Goal: Task Accomplishment & Management: Complete application form

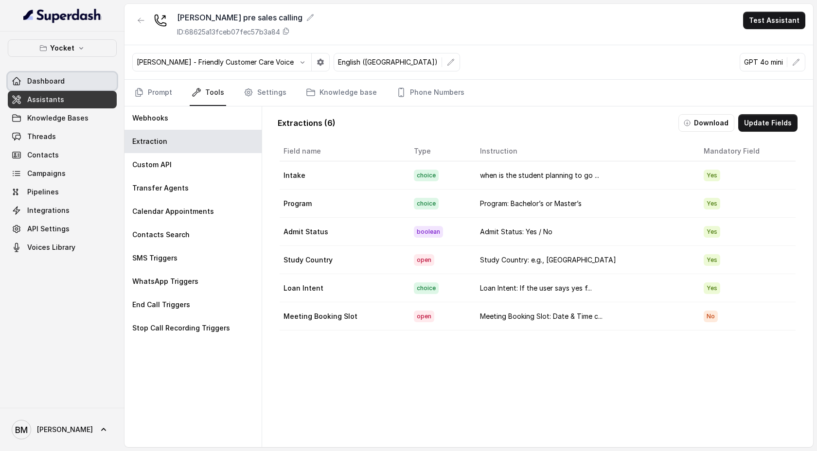
click at [51, 82] on span "Dashboard" at bounding box center [45, 81] width 37 height 10
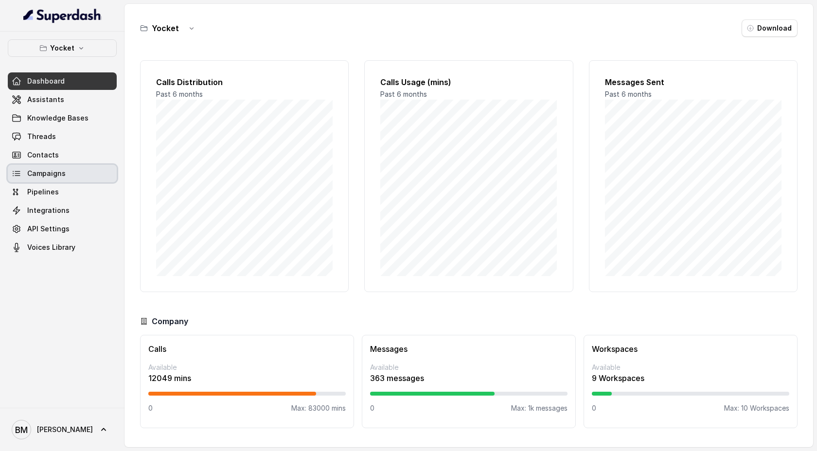
click at [50, 174] on span "Campaigns" at bounding box center [46, 174] width 38 height 10
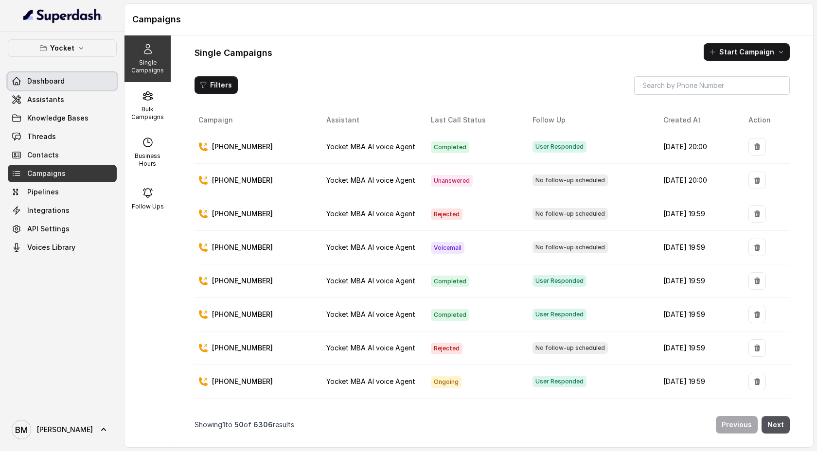
click at [42, 80] on span "Dashboard" at bounding box center [45, 81] width 37 height 10
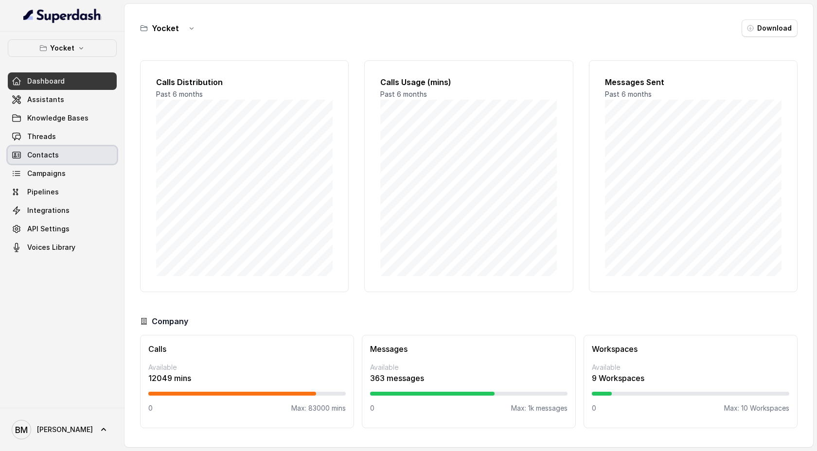
click at [51, 155] on span "Contacts" at bounding box center [43, 155] width 32 height 10
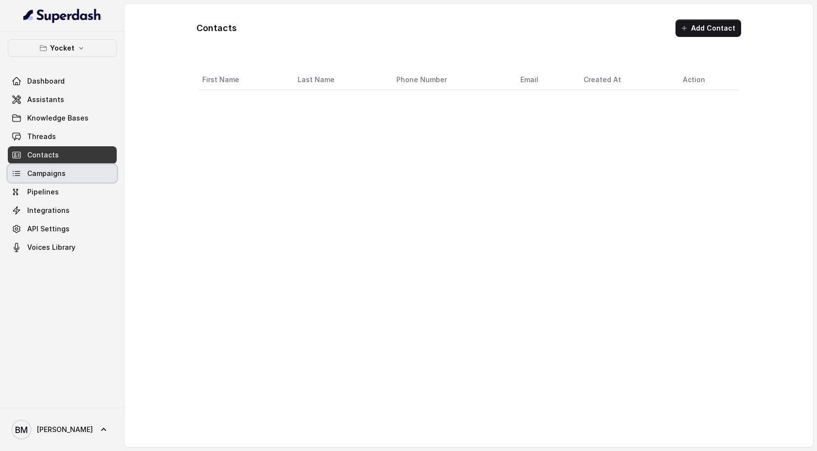
click at [52, 180] on link "Campaigns" at bounding box center [62, 174] width 109 height 18
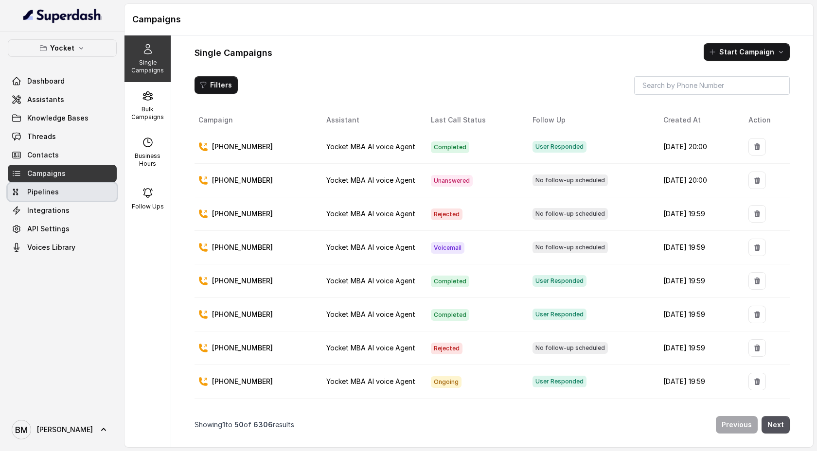
click at [53, 193] on span "Pipelines" at bounding box center [43, 192] width 32 height 10
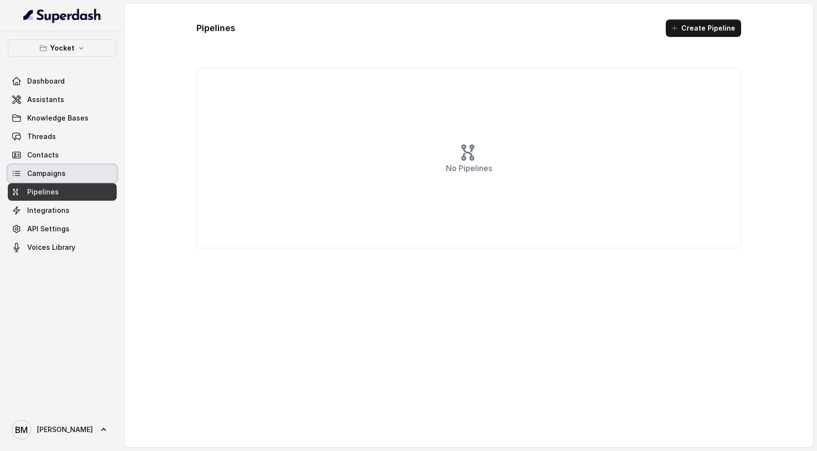
click at [51, 177] on span "Campaigns" at bounding box center [46, 174] width 38 height 10
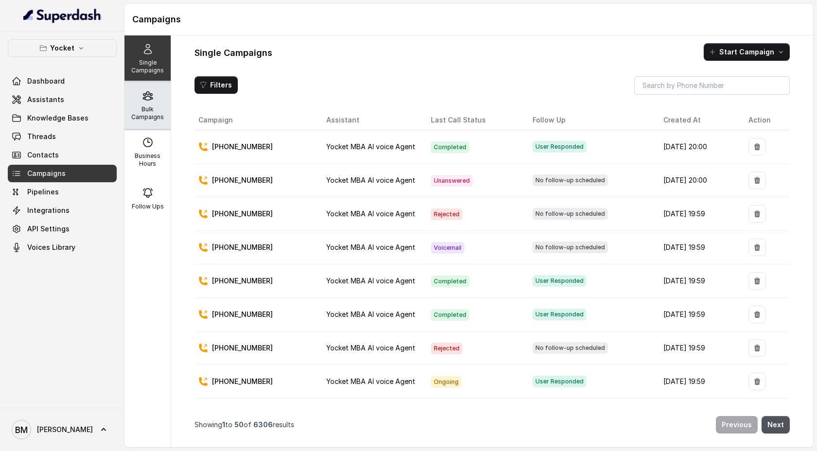
click at [151, 116] on p "Bulk Campaigns" at bounding box center [147, 114] width 38 height 16
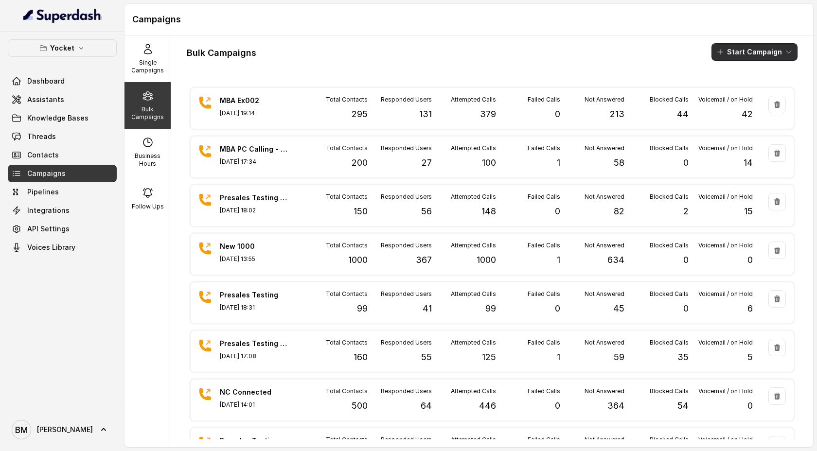
click at [735, 56] on button "Start Campaign" at bounding box center [755, 52] width 86 height 18
click at [745, 88] on div "Call" at bounding box center [741, 90] width 47 height 10
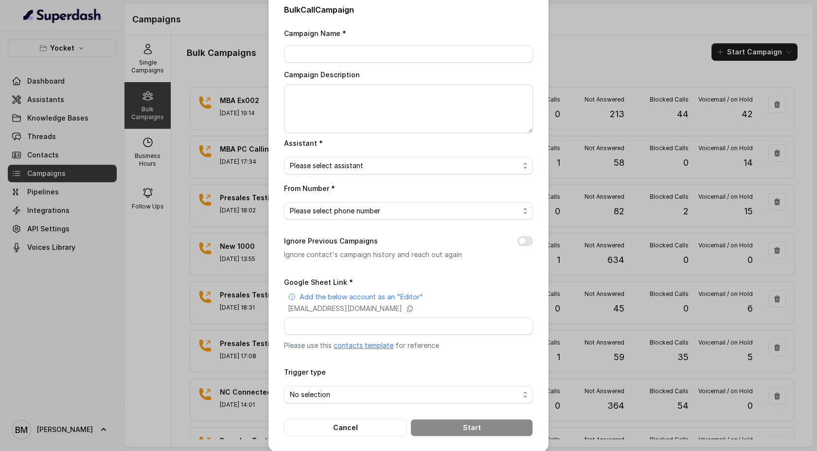
scroll to position [19, 0]
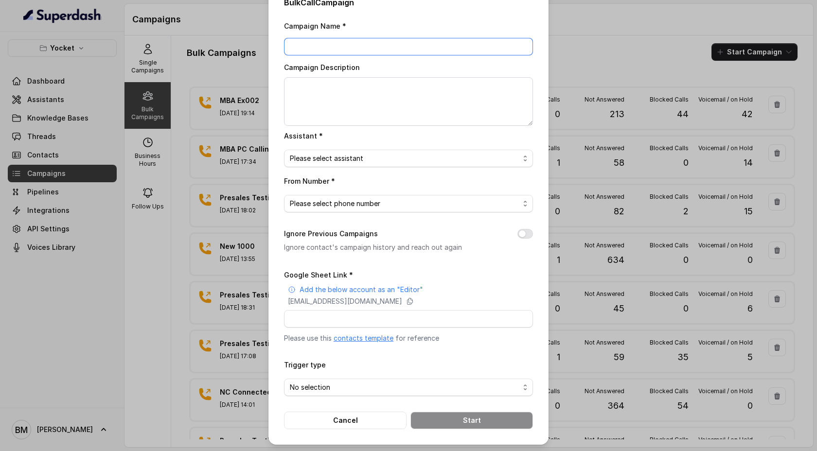
click at [375, 44] on input "Campaign Name *" at bounding box center [408, 47] width 249 height 18
type input "Plan dropped & No Plan"
click at [328, 97] on textarea "Campaign Description" at bounding box center [408, 101] width 249 height 49
click at [319, 159] on span "Please select assistant" at bounding box center [326, 159] width 73 height 12
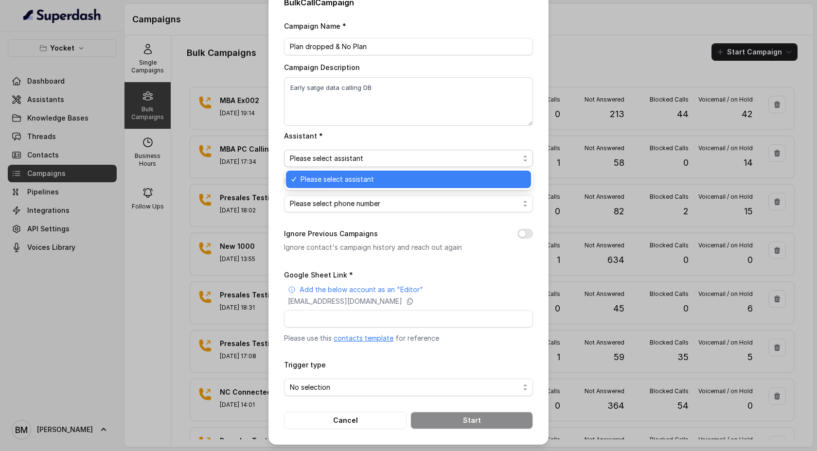
click at [322, 179] on span "Please select assistant" at bounding box center [337, 180] width 73 height 12
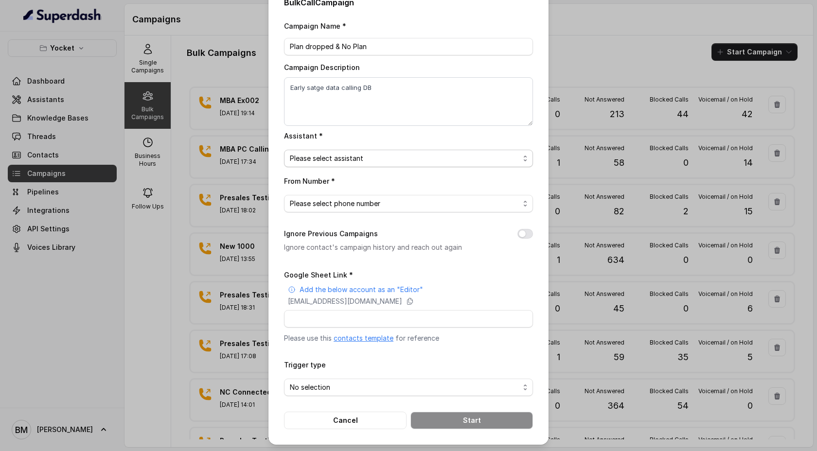
click at [342, 161] on span "Please select assistant" at bounding box center [326, 159] width 73 height 12
click at [317, 87] on div "Campaign Name * Plan dropped & No Plan Campaign Description Early satge data ca…" at bounding box center [408, 225] width 249 height 410
click at [315, 88] on textarea "Early satge data calling DB" at bounding box center [408, 101] width 249 height 49
type textarea "Early stage data calling DB"
click at [346, 163] on span "Please select assistant" at bounding box center [408, 159] width 249 height 18
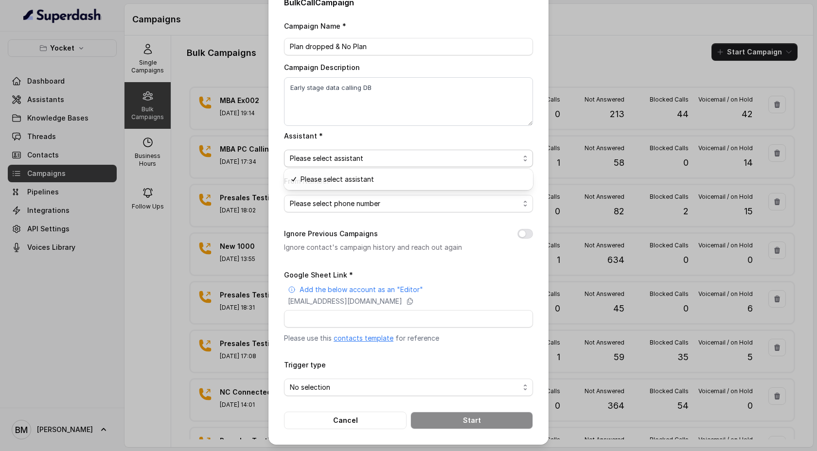
click at [346, 202] on div "Campaign Name * Plan dropped & No Plan Campaign Description Early stage data ca…" at bounding box center [408, 225] width 249 height 410
click at [346, 202] on span "Please select phone number" at bounding box center [335, 204] width 90 height 12
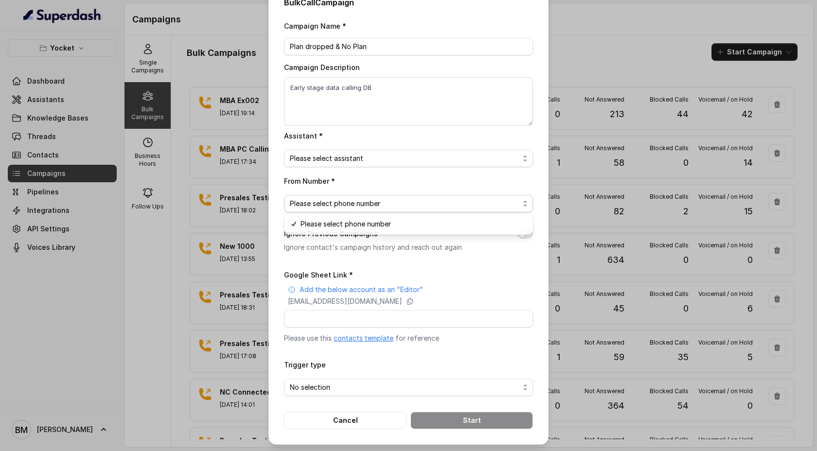
click at [514, 259] on div "Campaign Name * Plan dropped & No Plan Campaign Description Early stage data ca…" at bounding box center [408, 225] width 249 height 410
click at [522, 233] on button "Ignore Previous Campaigns" at bounding box center [526, 234] width 16 height 10
click at [406, 151] on span "Please select assistant" at bounding box center [408, 159] width 249 height 18
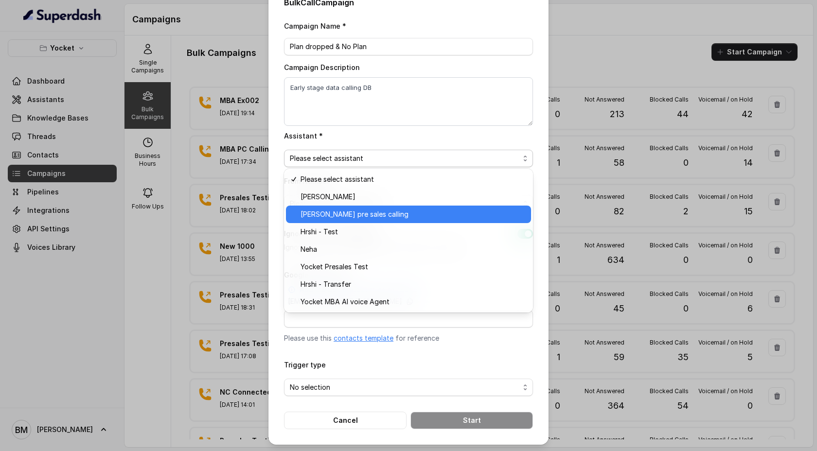
click at [353, 212] on span "[PERSON_NAME] pre sales calling" at bounding box center [355, 215] width 108 height 12
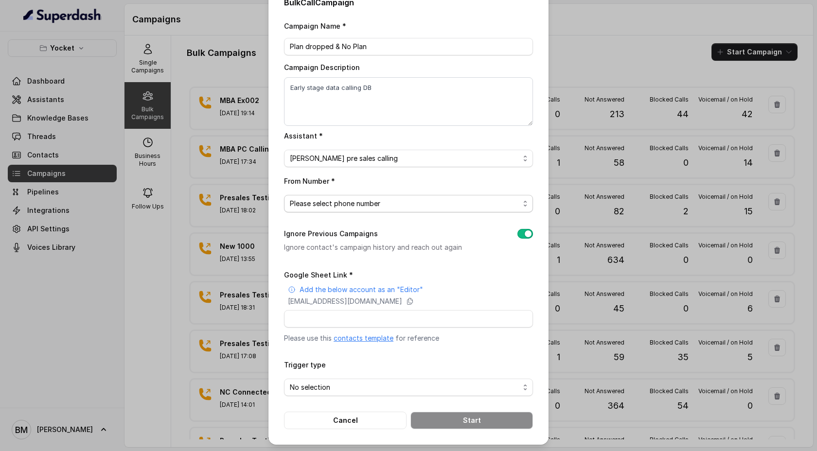
click at [344, 195] on span "Please select phone number" at bounding box center [408, 204] width 249 height 18
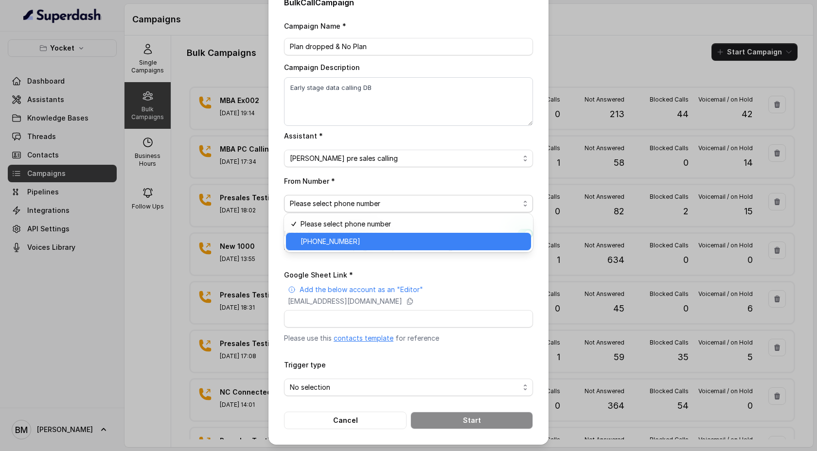
click at [328, 243] on span "+918035740062" at bounding box center [331, 242] width 60 height 12
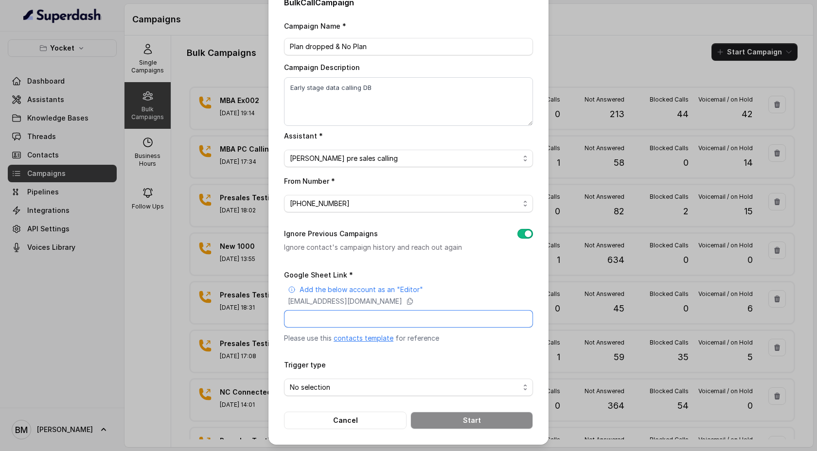
click at [342, 312] on input "Google Sheet Link *" at bounding box center [408, 319] width 249 height 18
paste input "https://docs.google.com/spreadsheets/d/1Nuk4MoImtNIfzUV9bSaHu3eqjf5ZJHL04A9xQwO…"
type input "https://docs.google.com/spreadsheets/d/1Nuk4MoImtNIfzUV9bSaHu3eqjf5ZJHL04A9xQwO…"
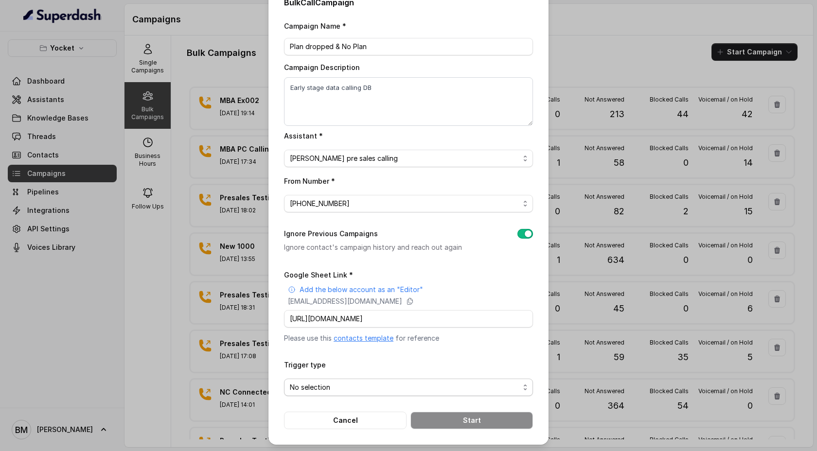
click at [312, 387] on span "No selection" at bounding box center [310, 388] width 40 height 12
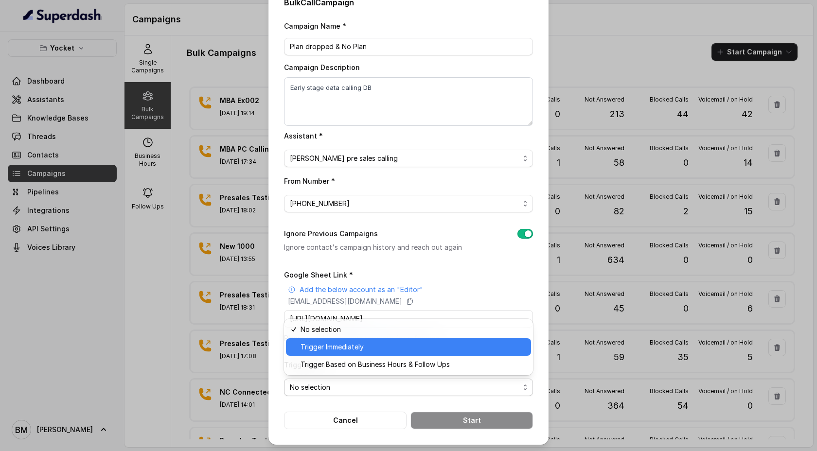
click at [334, 351] on span "Trigger Immediately" at bounding box center [332, 347] width 63 height 12
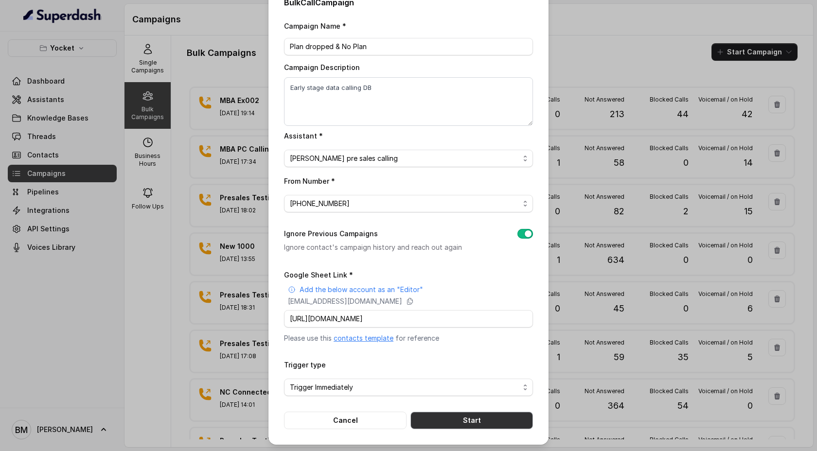
click at [479, 419] on button "Start" at bounding box center [472, 421] width 123 height 18
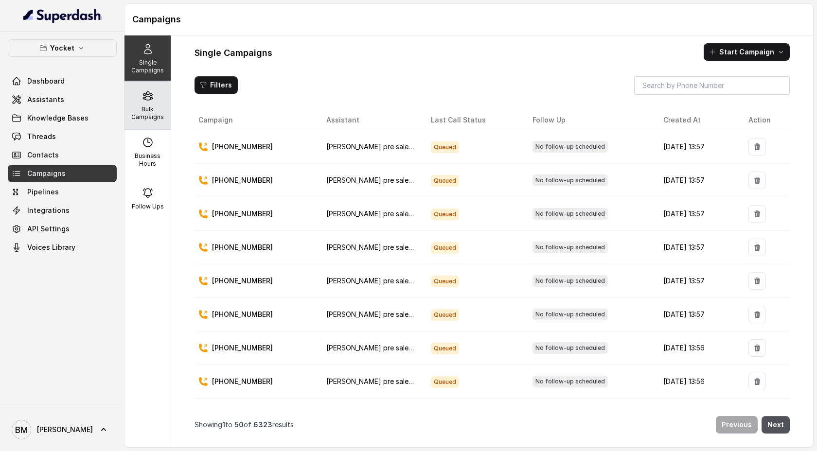
click at [147, 94] on icon at bounding box center [148, 96] width 12 height 12
